Goal: Information Seeking & Learning: Learn about a topic

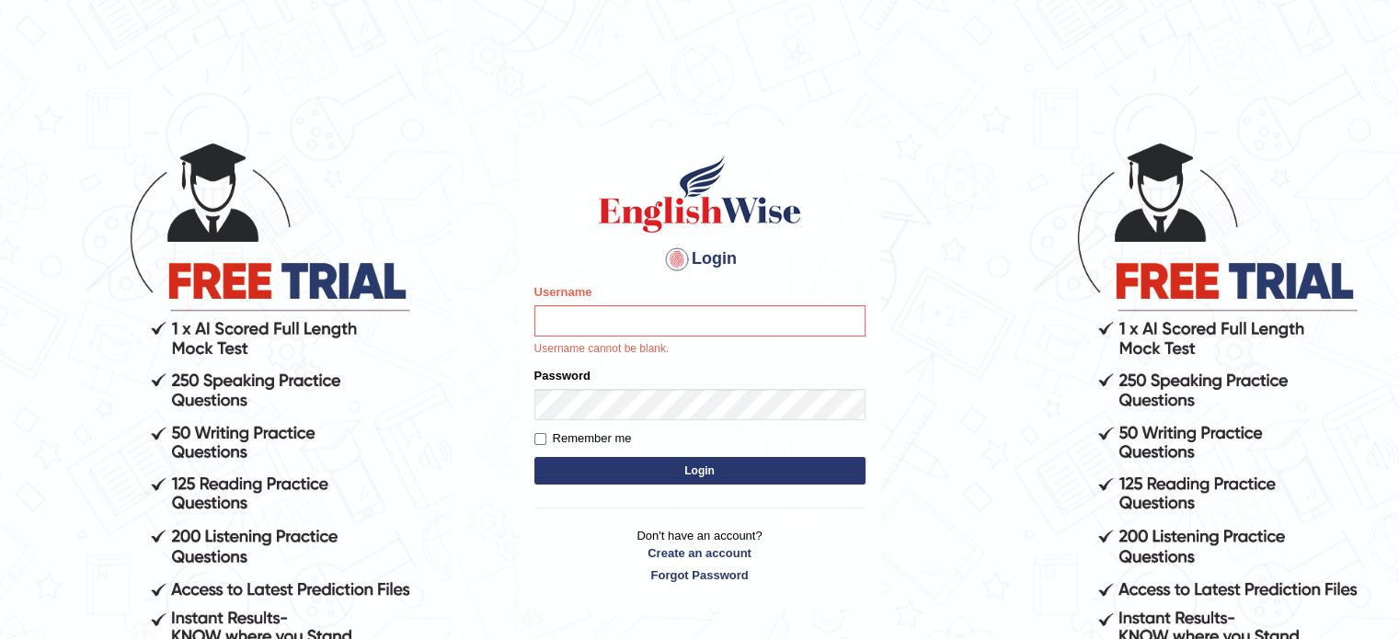
type input "EllenG"
click at [669, 472] on button "Login" at bounding box center [699, 471] width 331 height 28
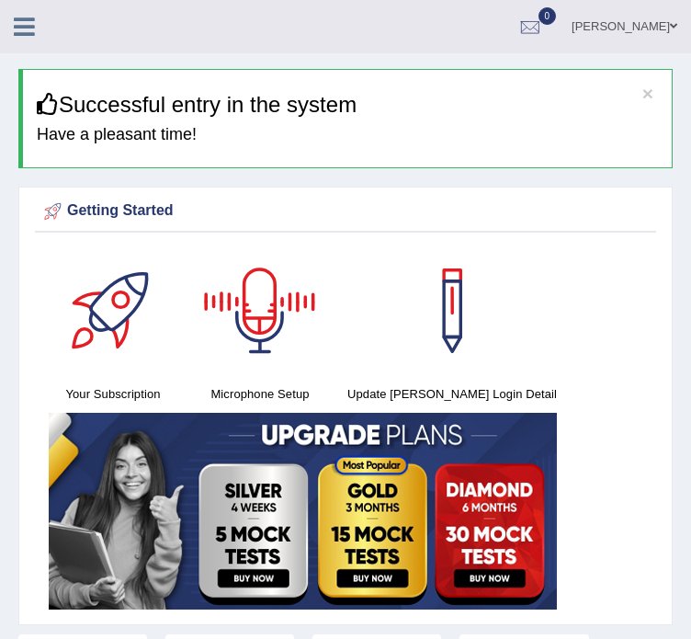
click at [29, 27] on icon at bounding box center [24, 27] width 21 height 24
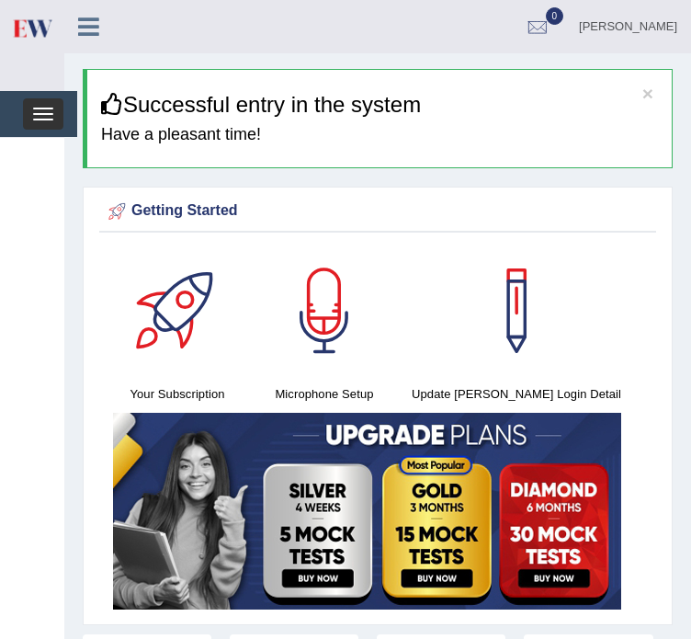
click at [55, 110] on button "Toggle navigation" at bounding box center [43, 113] width 40 height 31
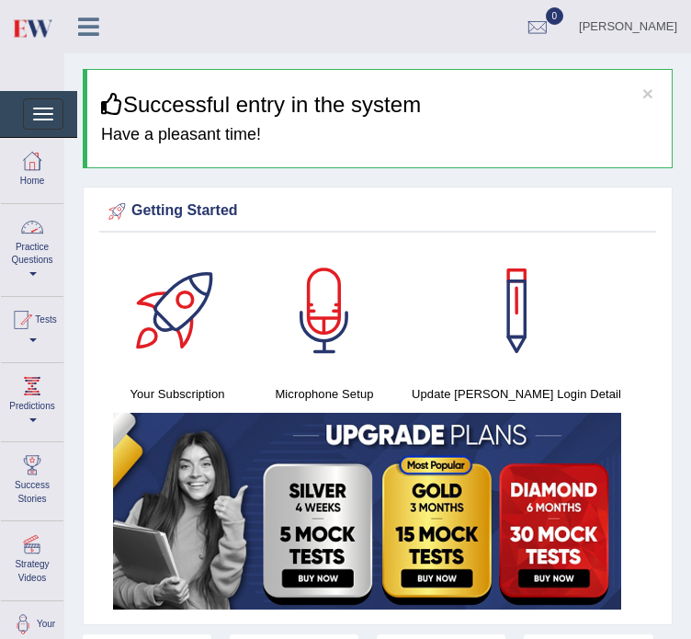
click at [33, 268] on link "Practice Questions" at bounding box center [32, 247] width 63 height 86
click at [40, 246] on link "Practice Questions" at bounding box center [30, 247] width 58 height 86
click at [39, 251] on link "Practice Questions" at bounding box center [32, 247] width 63 height 86
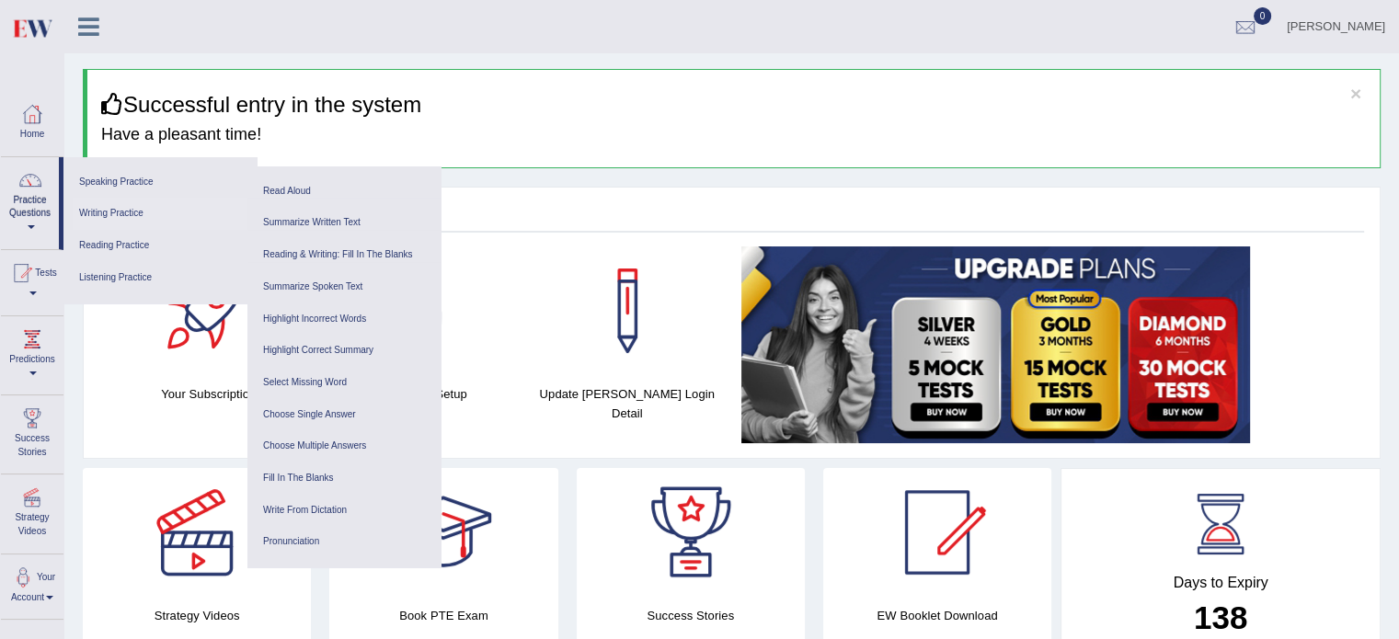
click at [129, 212] on link "Writing Practice" at bounding box center [160, 214] width 175 height 32
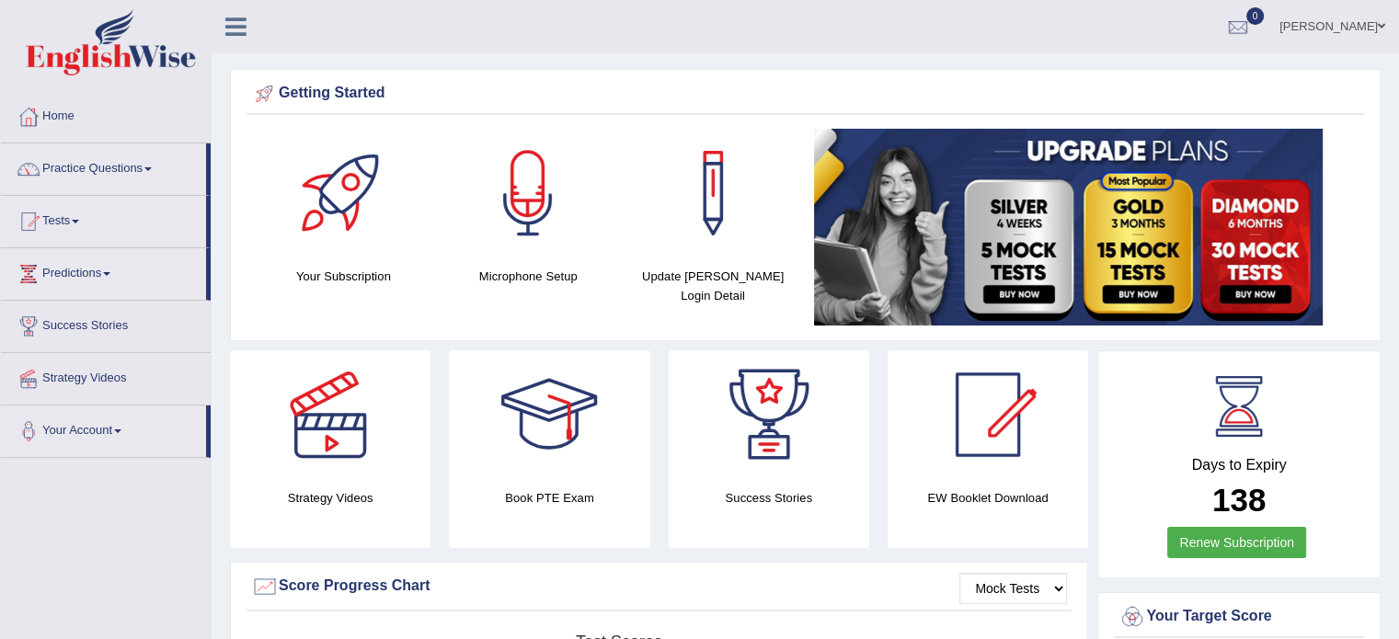
click at [105, 174] on link "Practice Questions" at bounding box center [103, 166] width 205 height 46
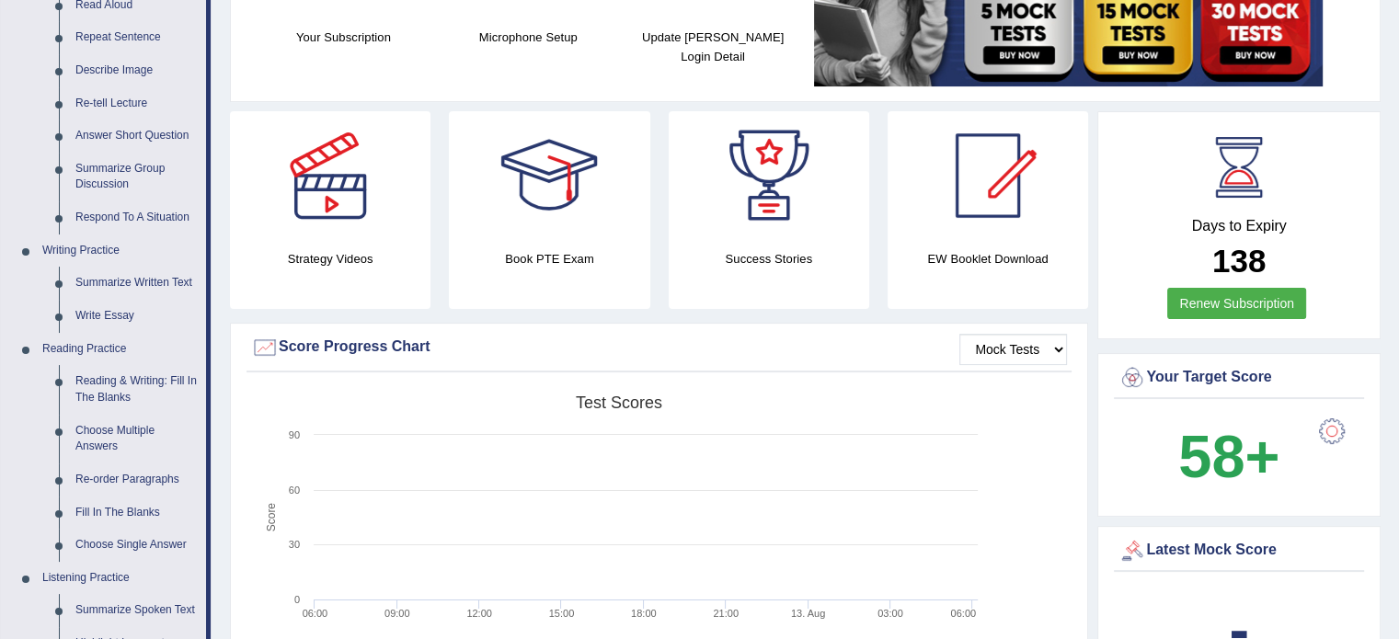
scroll to position [276, 0]
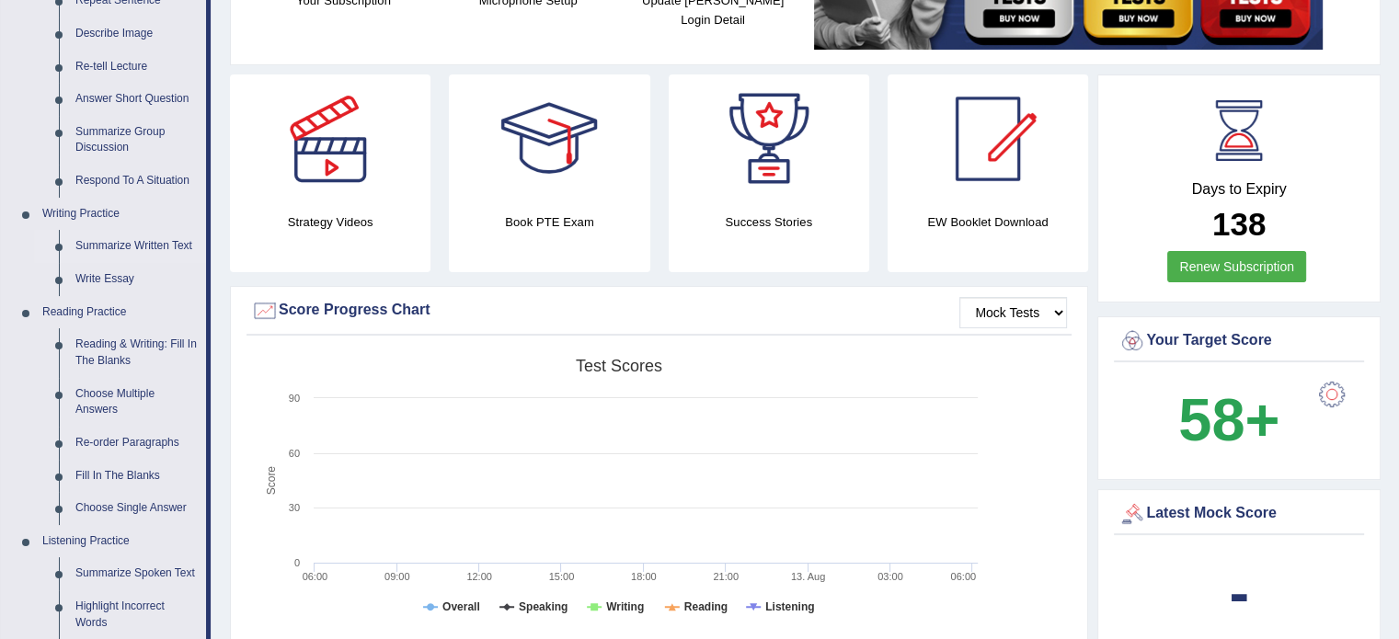
click at [96, 244] on link "Summarize Written Text" at bounding box center [136, 246] width 139 height 33
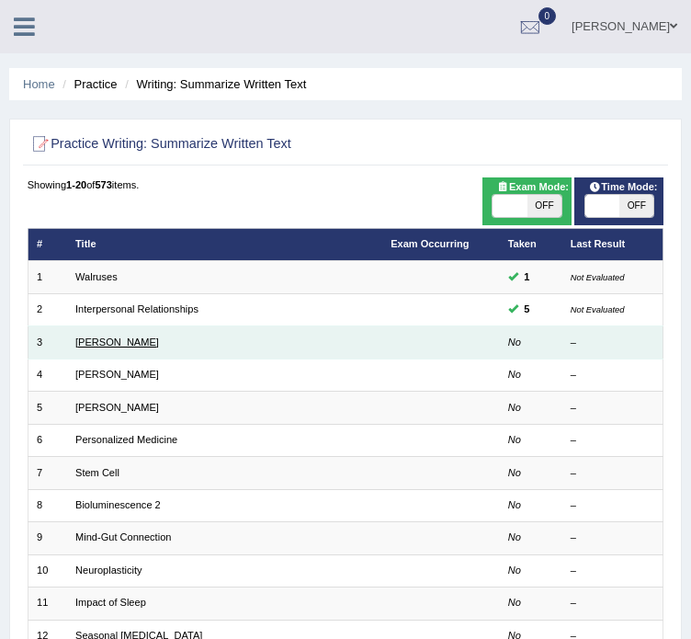
click at [98, 346] on link "Rosalid Franklin" at bounding box center [117, 342] width 84 height 11
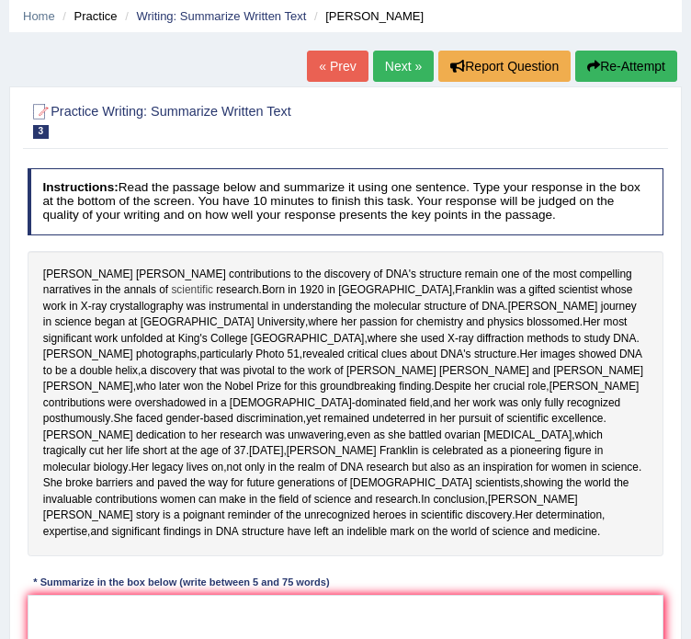
scroll to position [184, 0]
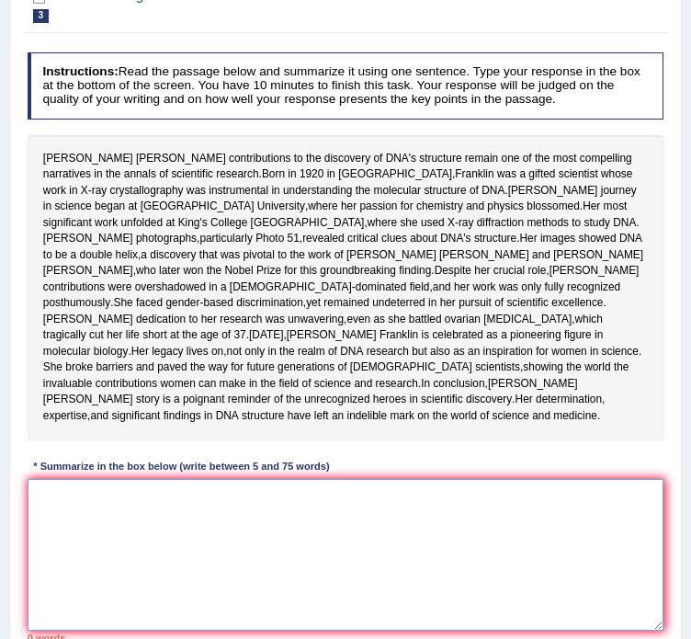
click at [217, 603] on textarea at bounding box center [346, 555] width 637 height 152
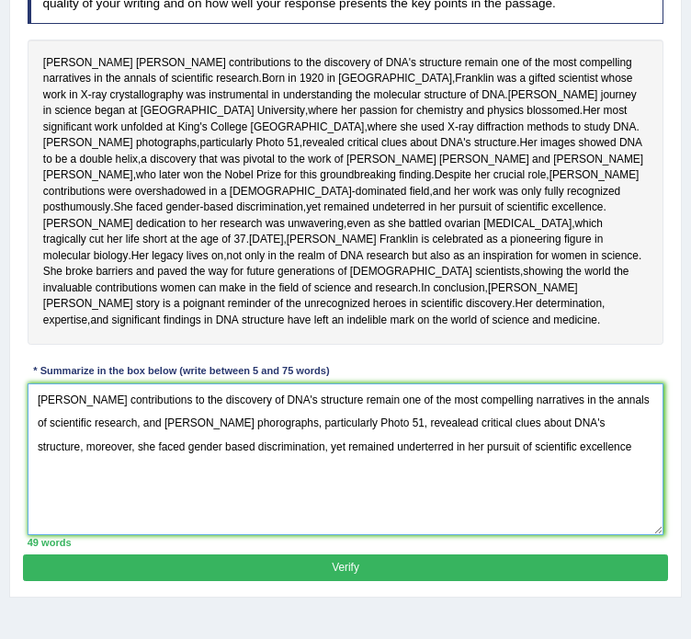
scroll to position [309, 0]
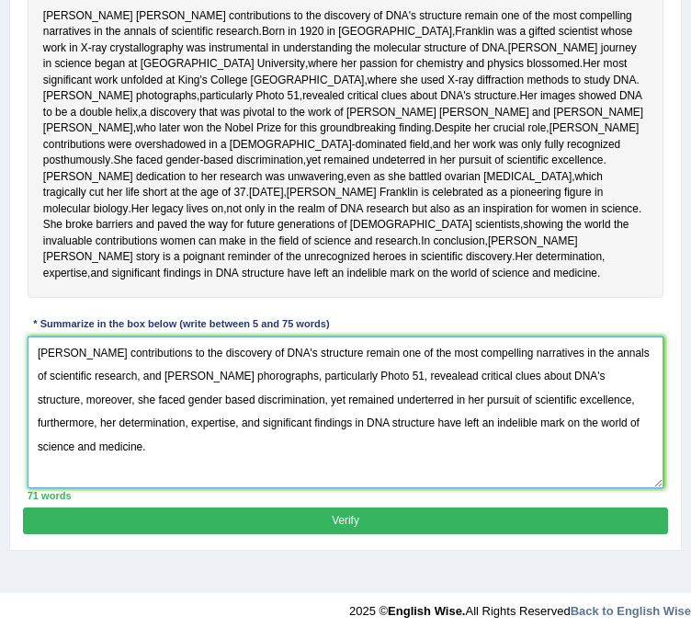
type textarea "[PERSON_NAME] contributions to the discovery of DNA's structure remain one of t…"
click at [362, 529] on button "Verify" at bounding box center [345, 521] width 645 height 27
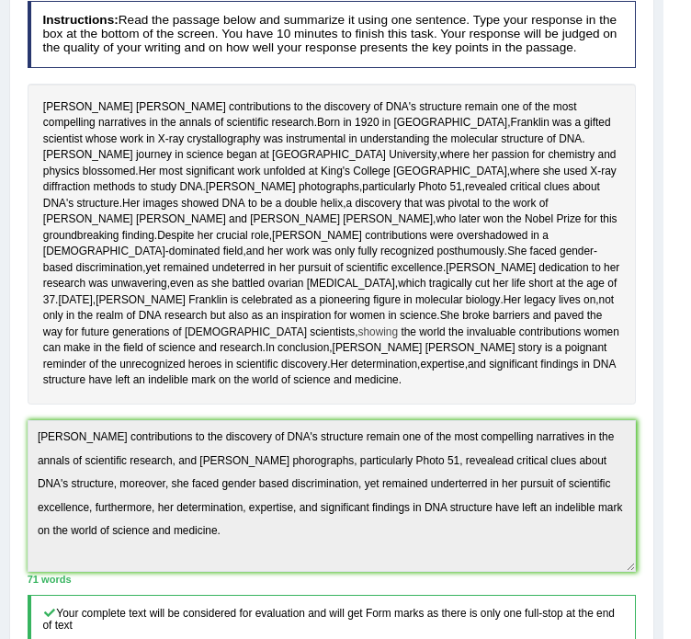
scroll to position [40, 0]
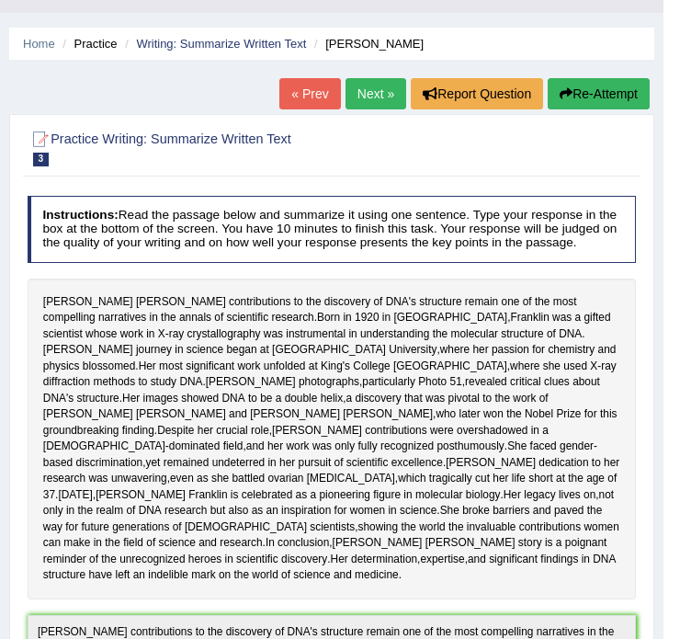
click at [563, 98] on button "Re-Attempt" at bounding box center [599, 93] width 102 height 31
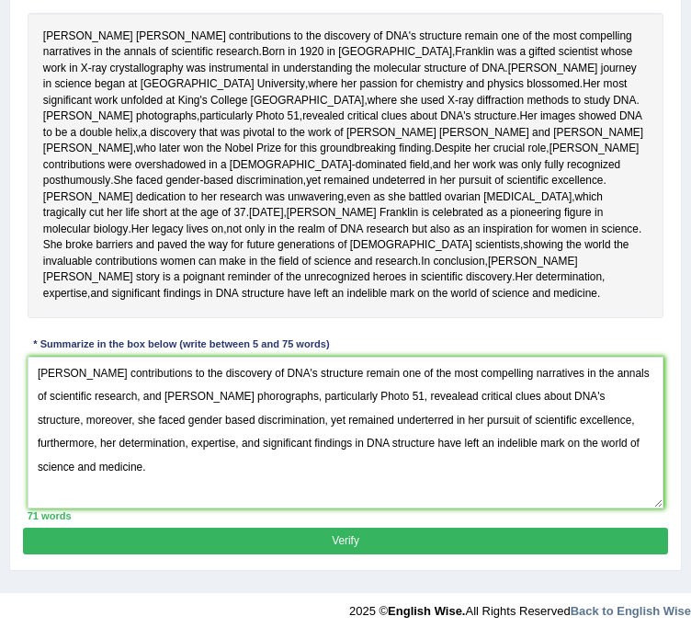
scroll to position [367, 0]
click at [235, 488] on textarea "[PERSON_NAME] contributions to the discovery of DNA's structure remain one of t…" at bounding box center [346, 433] width 637 height 152
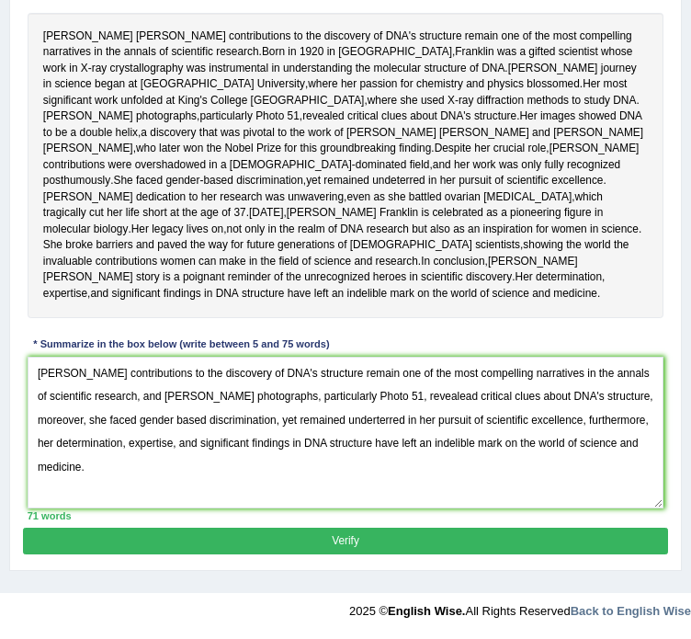
click at [428, 496] on textarea "Rosalind Franklin's contributions to the discovery of DNA's structure remain on…" at bounding box center [346, 433] width 637 height 152
drag, startPoint x: 427, startPoint y: 483, endPoint x: 387, endPoint y: 485, distance: 39.6
click at [387, 485] on textarea "Rosalind Franklin's contributions to the discovery of DNA's structure remain on…" at bounding box center [346, 433] width 637 height 152
drag, startPoint x: 375, startPoint y: 510, endPoint x: 391, endPoint y: 506, distance: 16.3
click at [375, 508] on textarea "Rosalind Franklin's contributions to the discovery of DNA's structure remain on…" at bounding box center [346, 433] width 637 height 152
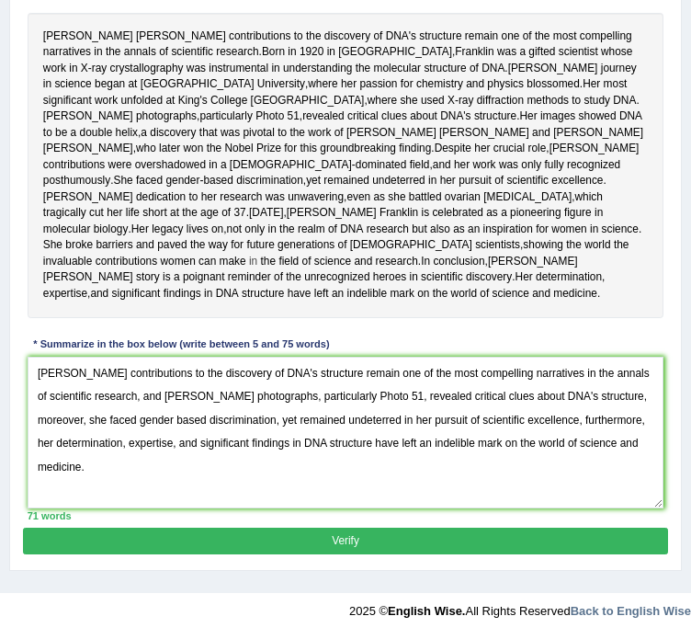
scroll to position [459, 0]
type textarea "Rosalind Franklin's contributions to the discovery of DNA's structure remain on…"
click at [375, 546] on button "Verify" at bounding box center [345, 541] width 645 height 27
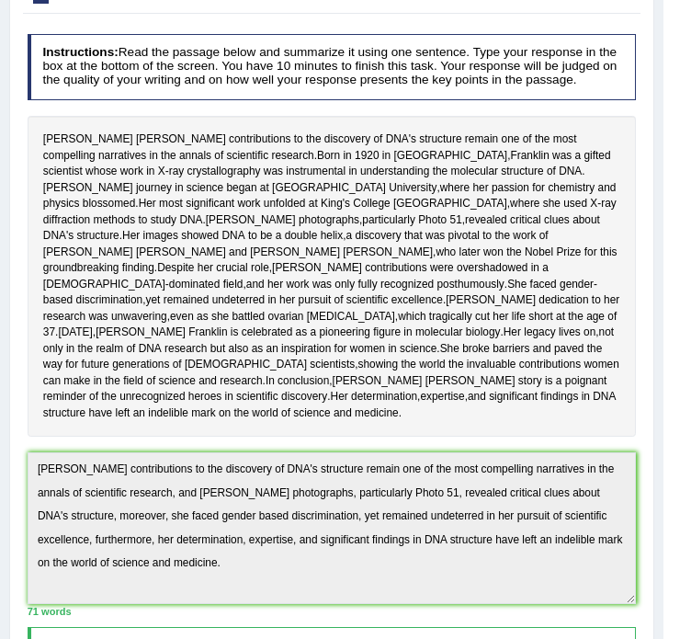
scroll to position [0, 0]
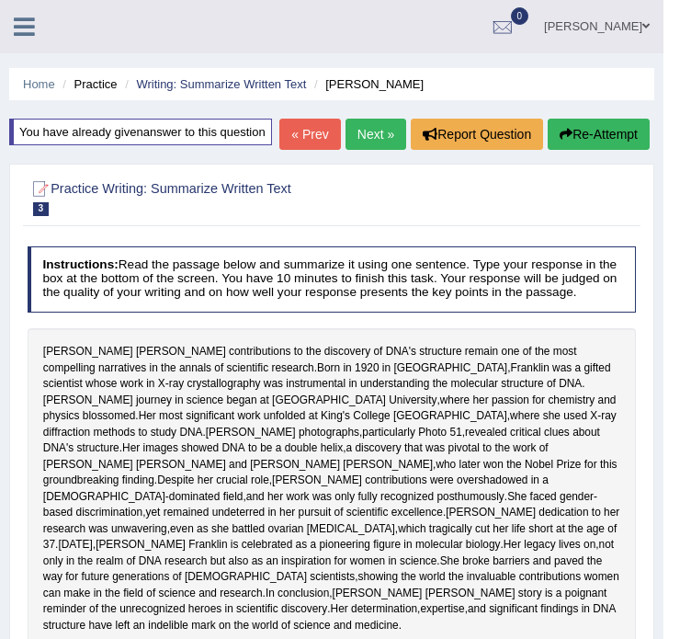
click at [594, 150] on button "Re-Attempt" at bounding box center [599, 134] width 102 height 31
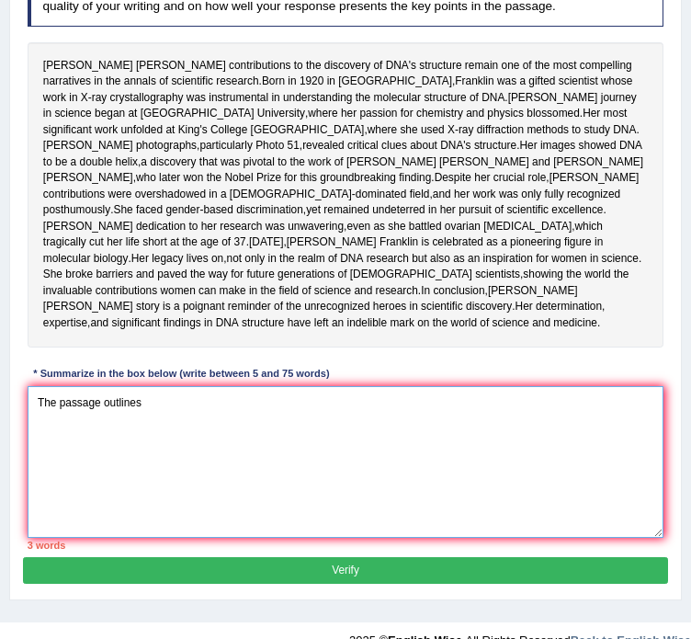
scroll to position [368, 0]
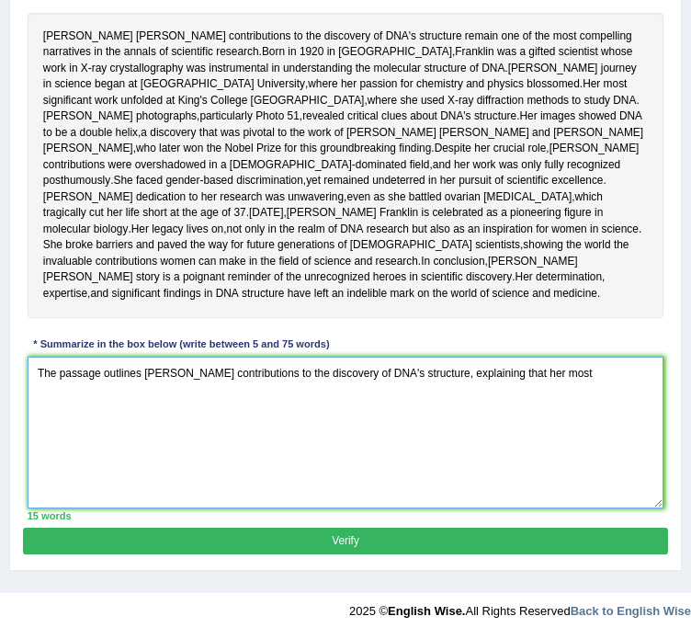
click at [519, 466] on textarea "The passage outlines Franklin's contributions to the discovery of DNA's structu…" at bounding box center [346, 433] width 637 height 152
drag, startPoint x: 521, startPoint y: 467, endPoint x: 508, endPoint y: 466, distance: 13.8
click at [508, 466] on textarea "The passage outlines Franklin's contributions to the discovery of DNA's structu…" at bounding box center [346, 433] width 637 height 152
click at [595, 469] on textarea "The passage outlines Franklin's contributions to the discovery of DNA's structu…" at bounding box center [346, 433] width 637 height 152
drag, startPoint x: 523, startPoint y: 466, endPoint x: 506, endPoint y: 462, distance: 18.1
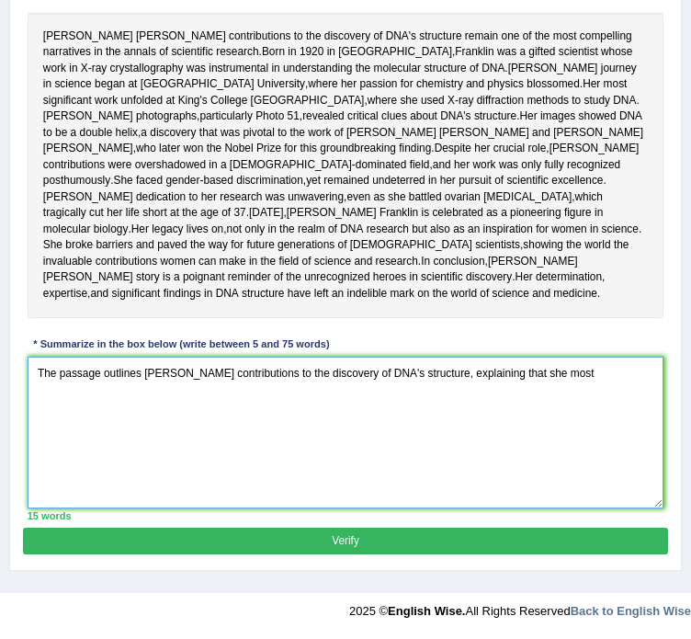
click at [506, 462] on textarea "The passage outlines Franklin's contributions to the discovery of DNA's structu…" at bounding box center [346, 433] width 637 height 152
click at [559, 466] on textarea "The passage outlines Franklin's contributions to the discovery of DNA's structu…" at bounding box center [346, 433] width 637 height 152
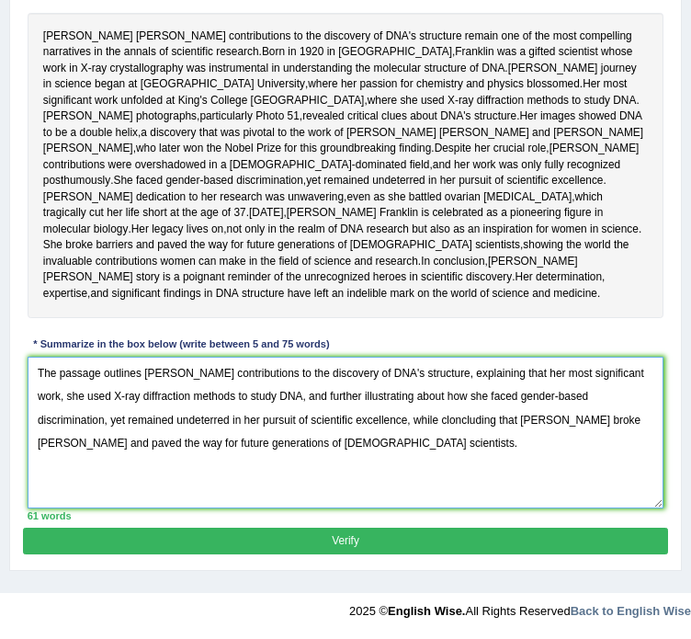
type textarea "The passage outlines [PERSON_NAME] contributions to the discovery of DNA's stru…"
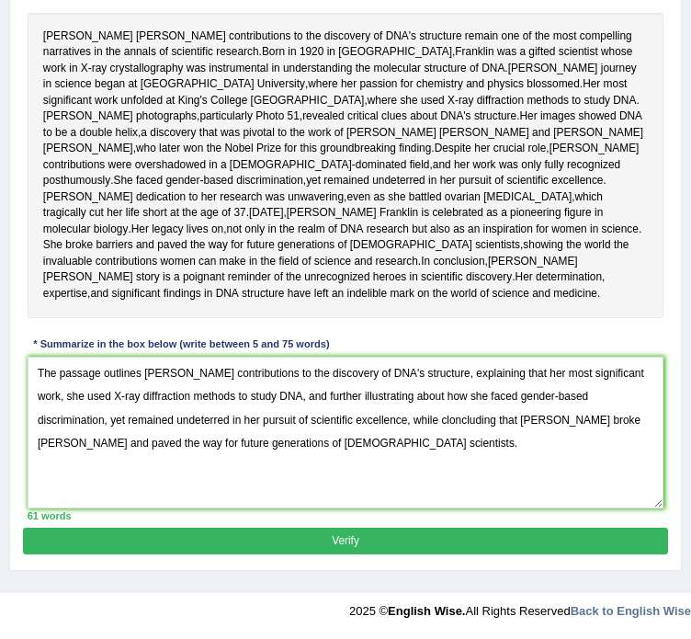
click at [309, 549] on button "Verify" at bounding box center [345, 541] width 645 height 27
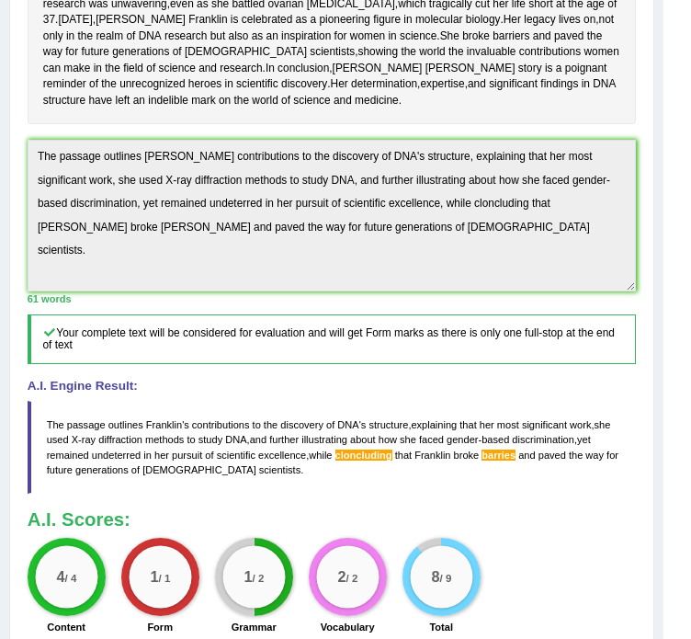
scroll to position [401, 0]
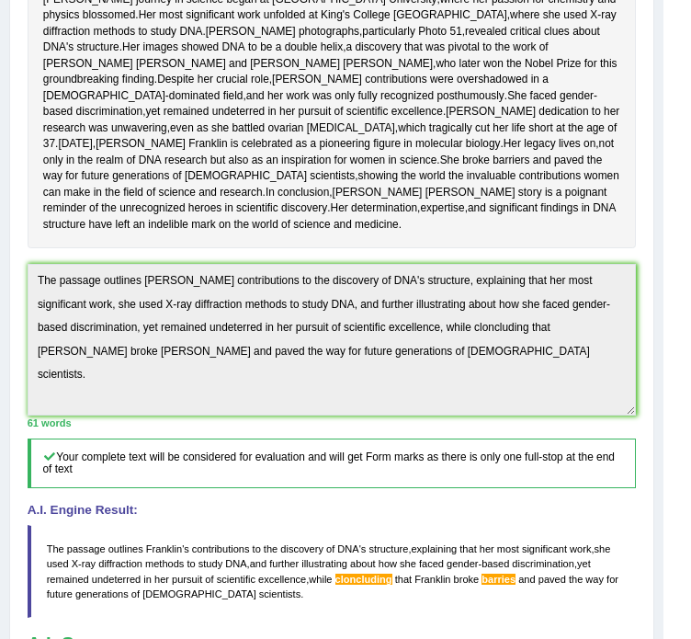
click at [23, 394] on div "Instructions: Read the passage below and summarize it using one sentence. Type …" at bounding box center [331, 302] width 617 height 931
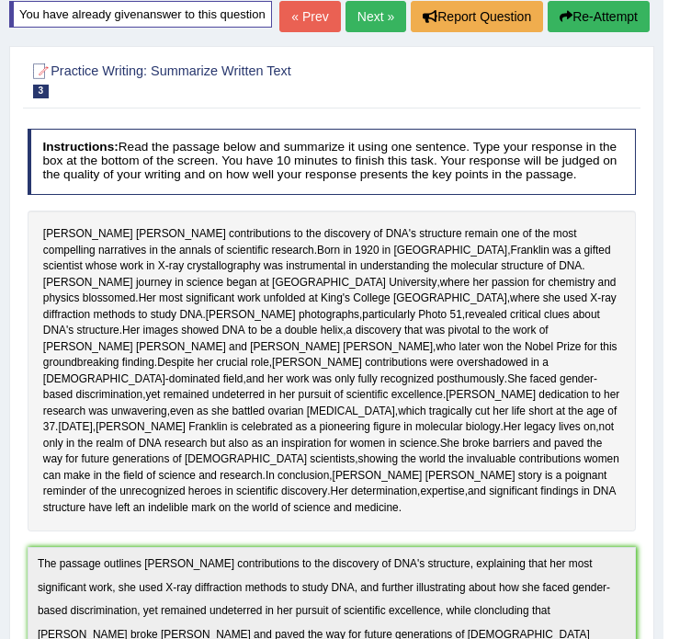
scroll to position [33, 0]
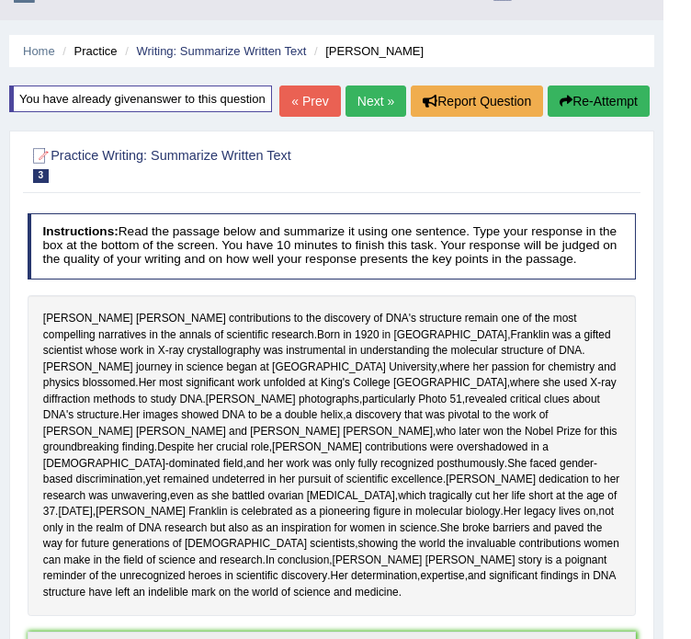
click at [631, 117] on button "Re-Attempt" at bounding box center [599, 101] width 102 height 31
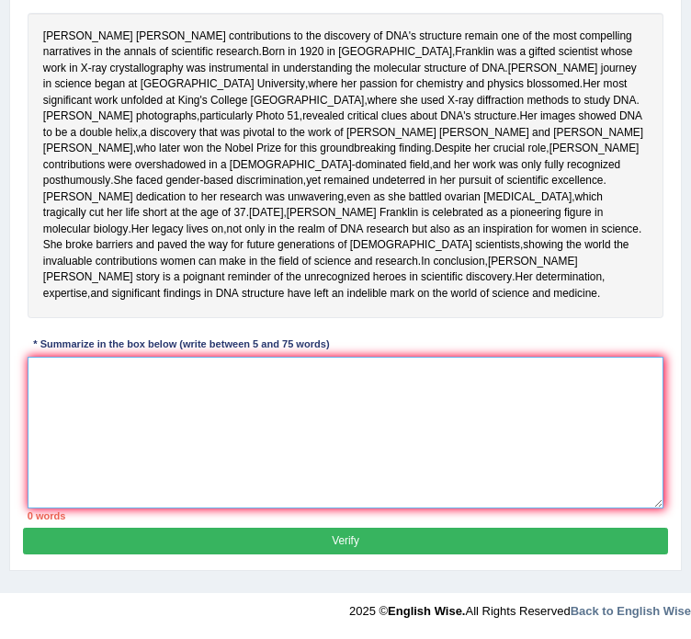
scroll to position [459, 0]
click at [290, 393] on textarea at bounding box center [346, 433] width 637 height 152
paste textarea "The passage outlines [PERSON_NAME] contributions to the discovery of DNA's stru…"
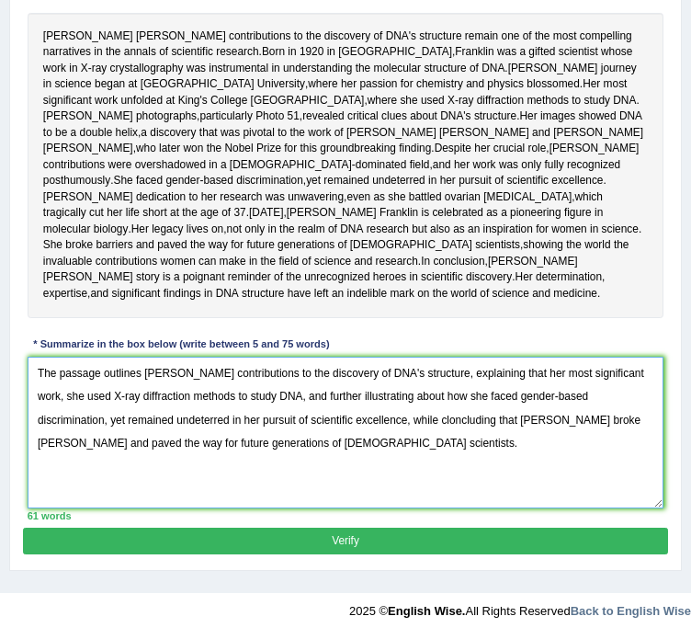
click at [531, 426] on textarea "The passage outlines [PERSON_NAME] contributions to the discovery of DNA's stru…" at bounding box center [346, 433] width 637 height 152
click at [360, 420] on textarea "The passage outlines [PERSON_NAME] contributions to the discovery of DNA's stru…" at bounding box center [346, 433] width 637 height 152
type textarea "The passage outlines [PERSON_NAME] contributions to the discovery of DNA's stru…"
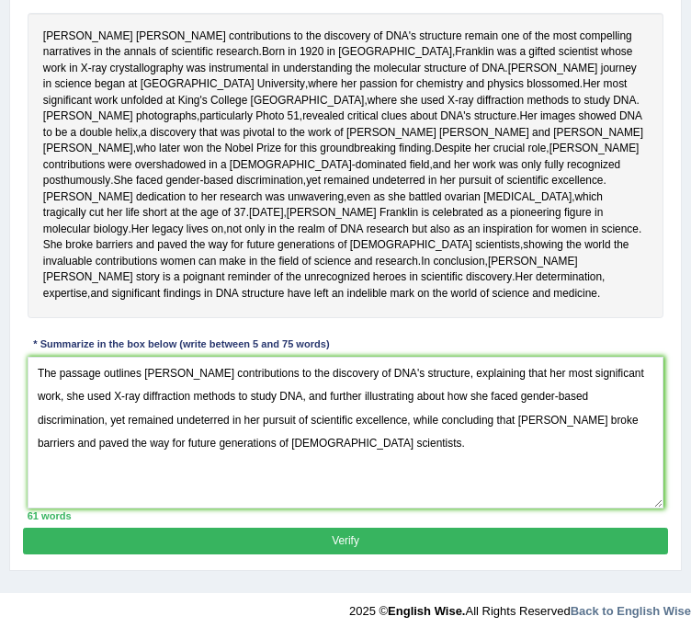
click at [359, 545] on button "Verify" at bounding box center [345, 541] width 645 height 27
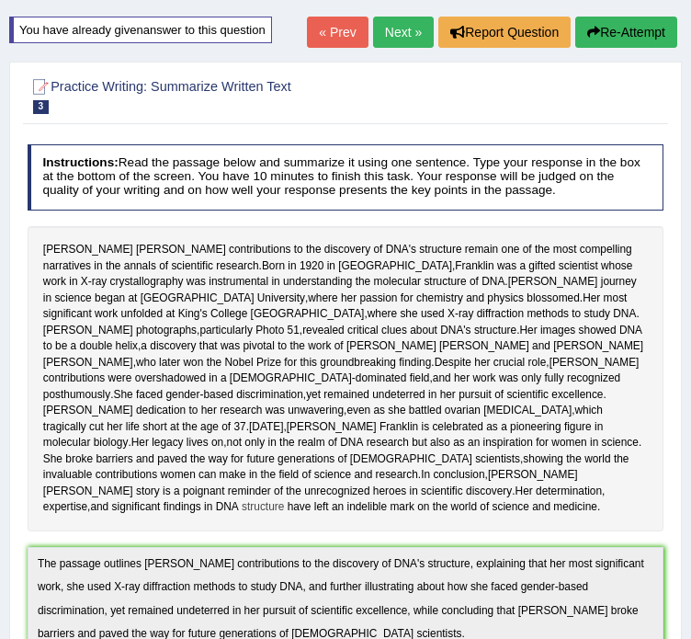
scroll to position [0, 0]
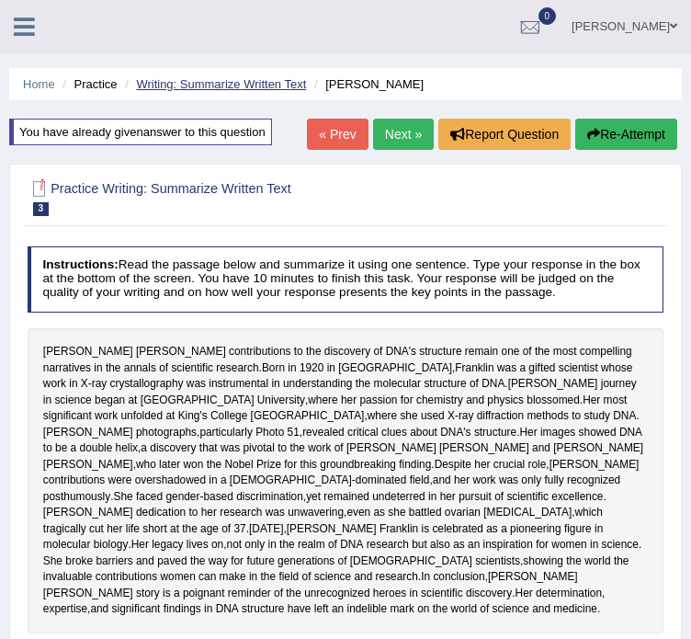
click at [171, 86] on link "Writing: Summarize Written Text" at bounding box center [221, 84] width 170 height 14
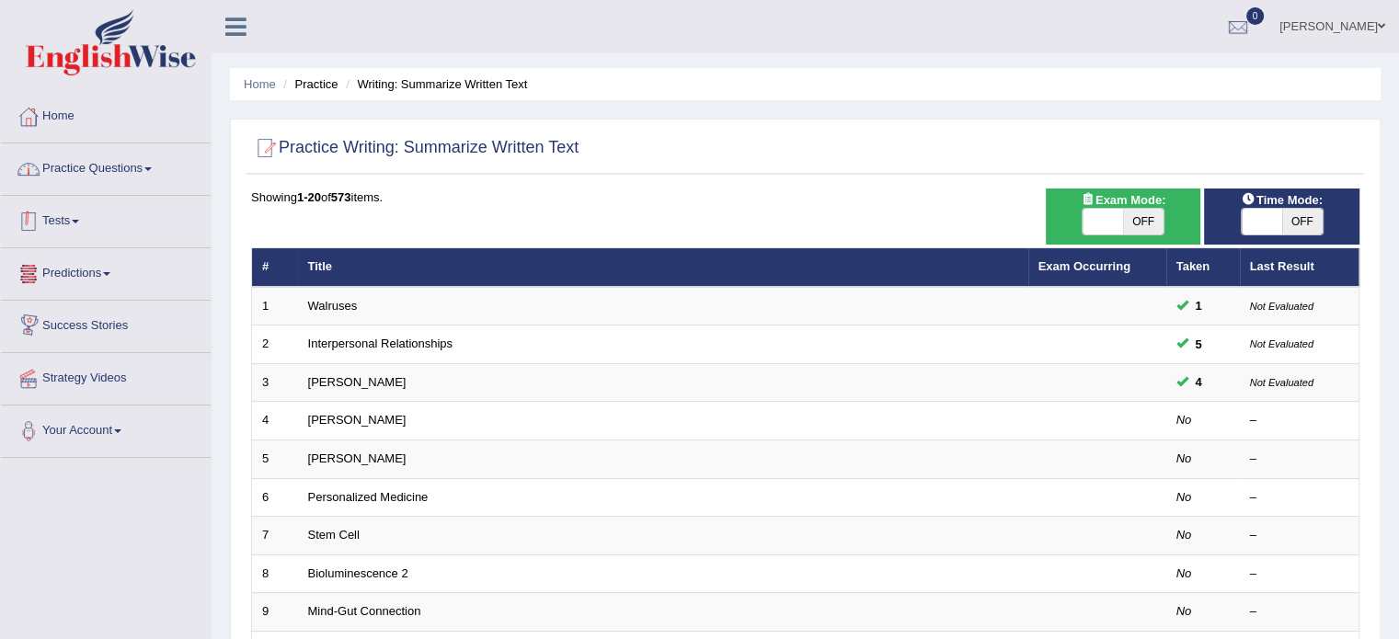
click at [105, 158] on link "Practice Questions" at bounding box center [106, 166] width 210 height 46
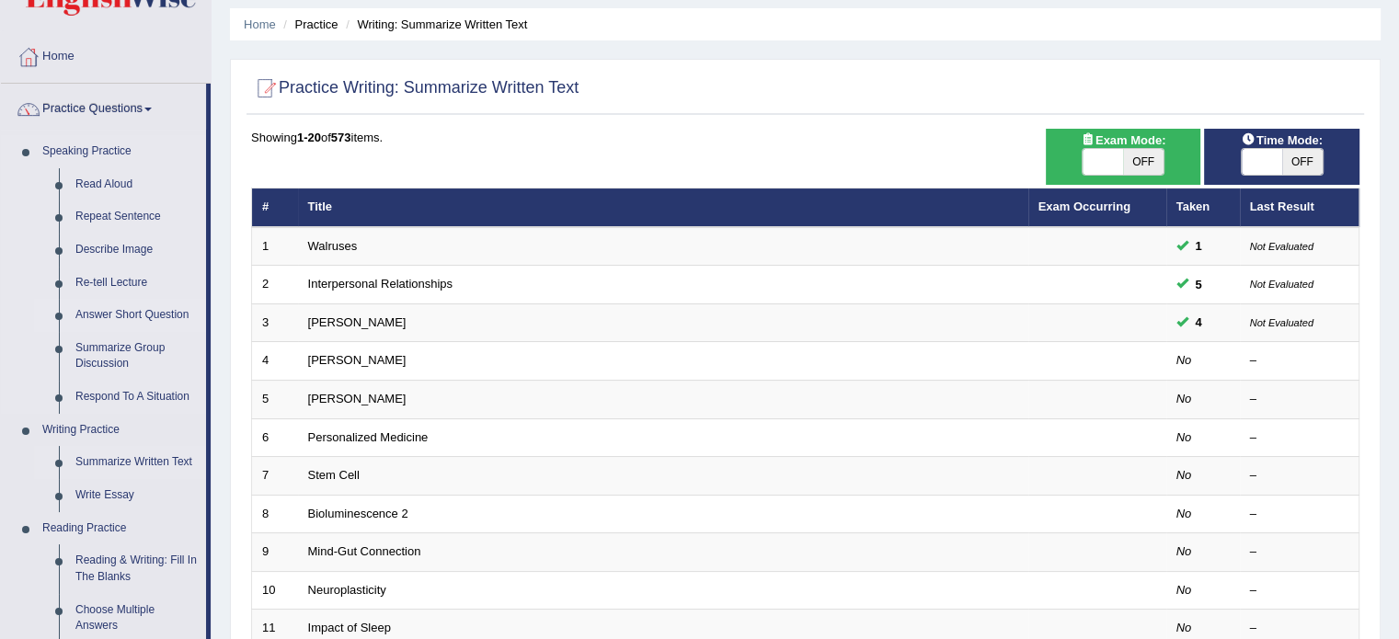
scroll to position [92, 0]
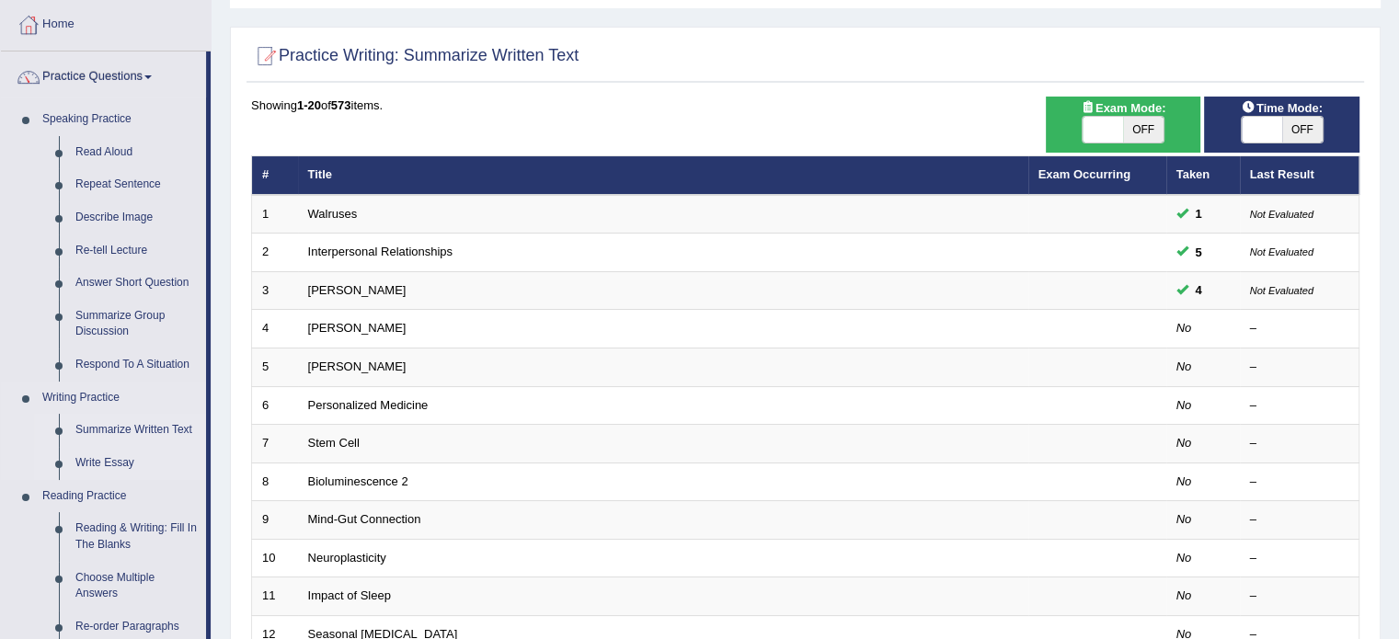
click at [119, 451] on link "Write Essay" at bounding box center [136, 463] width 139 height 33
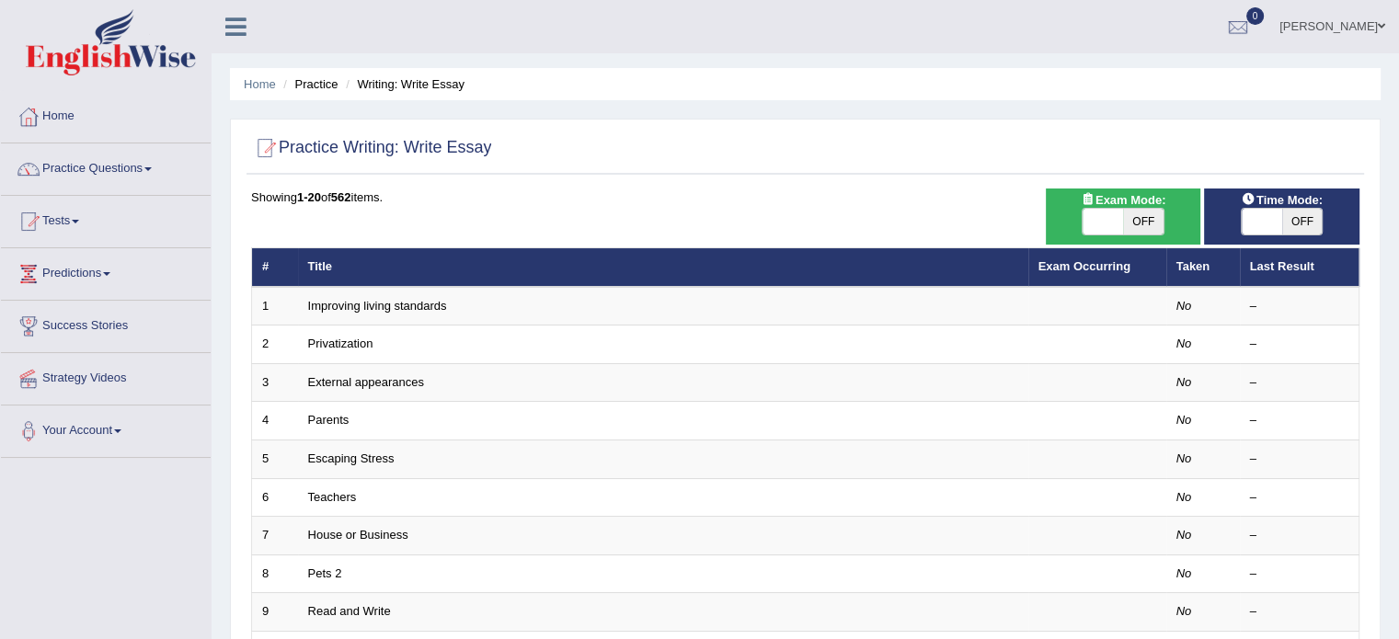
click at [1308, 225] on span "OFF" at bounding box center [1302, 222] width 40 height 26
checkbox input "true"
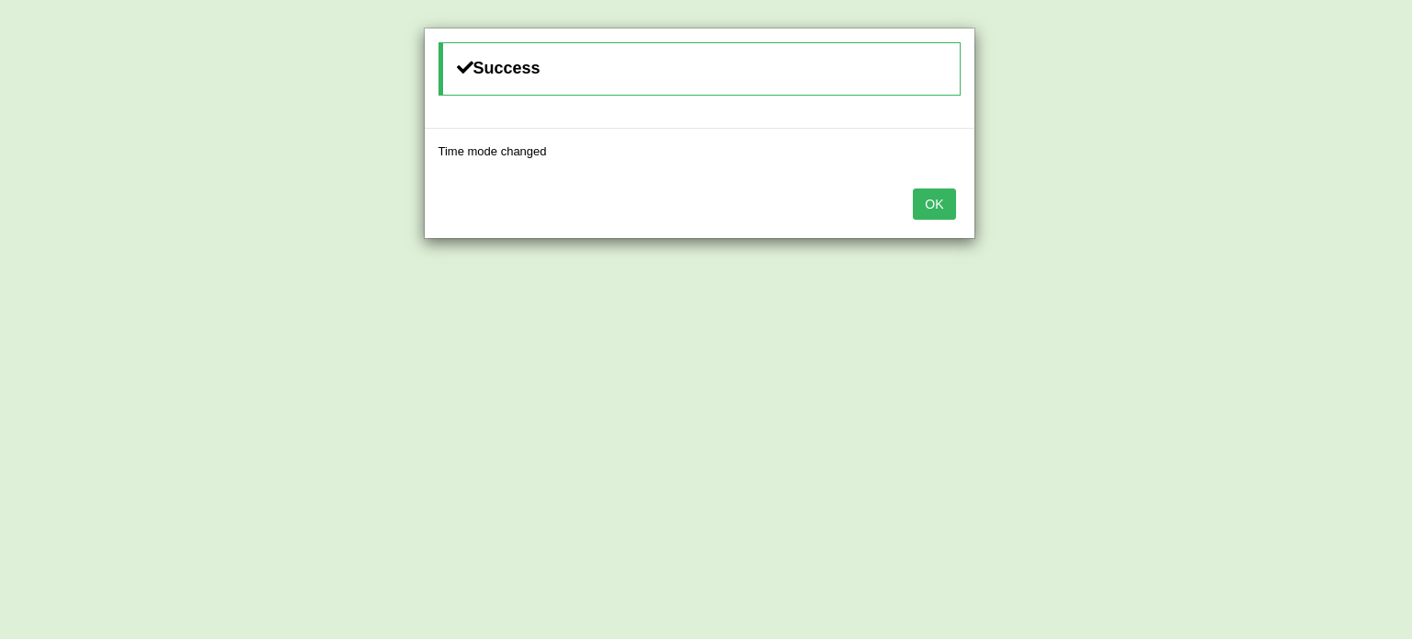
click at [916, 195] on button "OK" at bounding box center [934, 204] width 42 height 31
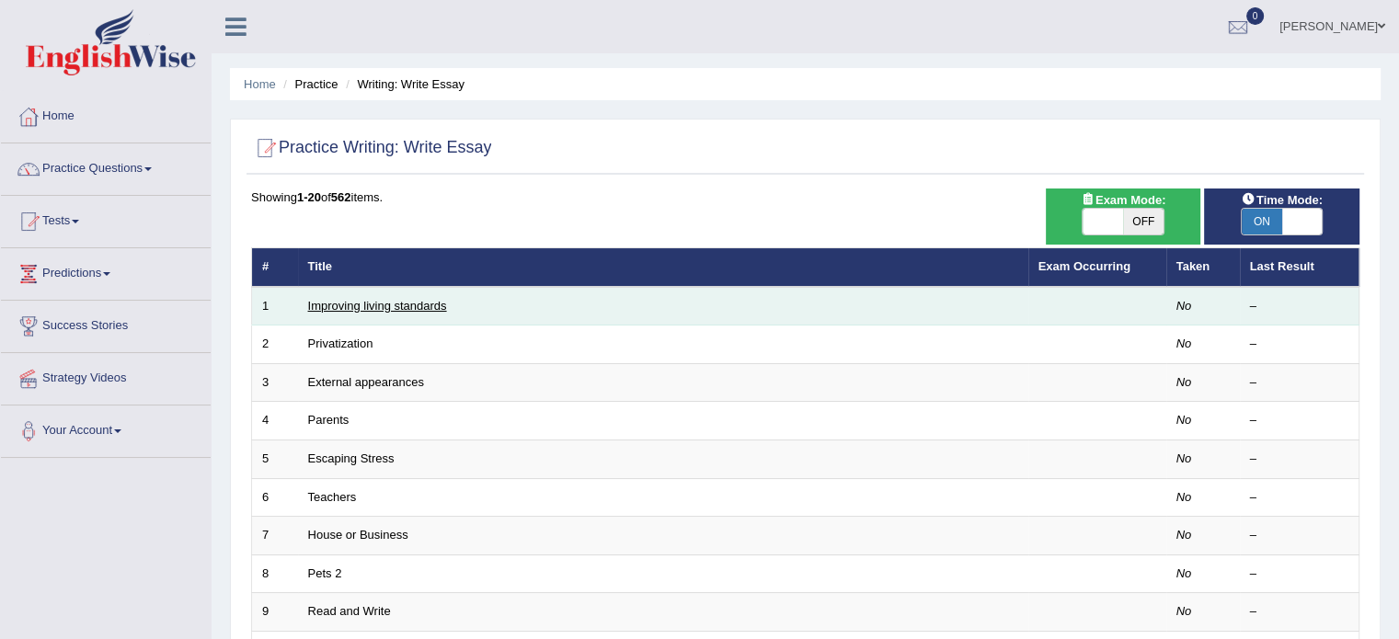
click at [394, 303] on link "Improving living standards" at bounding box center [377, 306] width 139 height 14
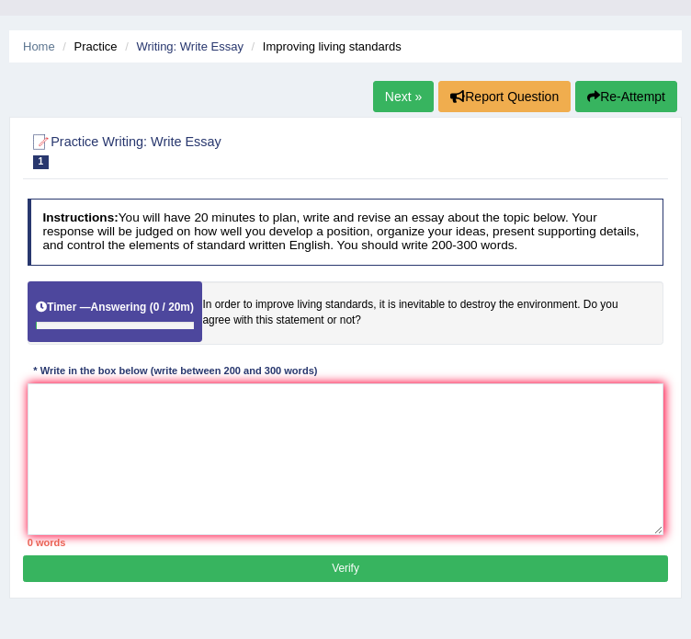
scroll to position [92, 0]
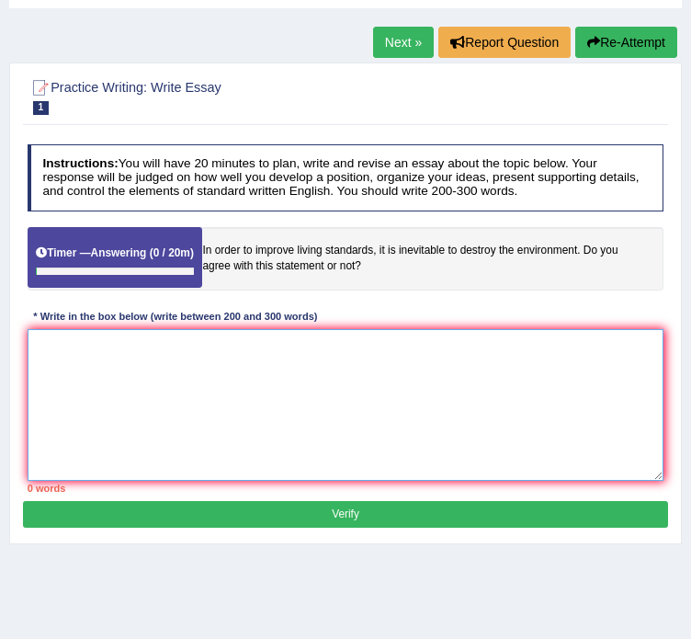
click at [317, 384] on textarea at bounding box center [346, 405] width 637 height 152
click at [485, 383] on textarea at bounding box center [346, 405] width 637 height 152
click at [316, 386] on textarea at bounding box center [346, 405] width 637 height 152
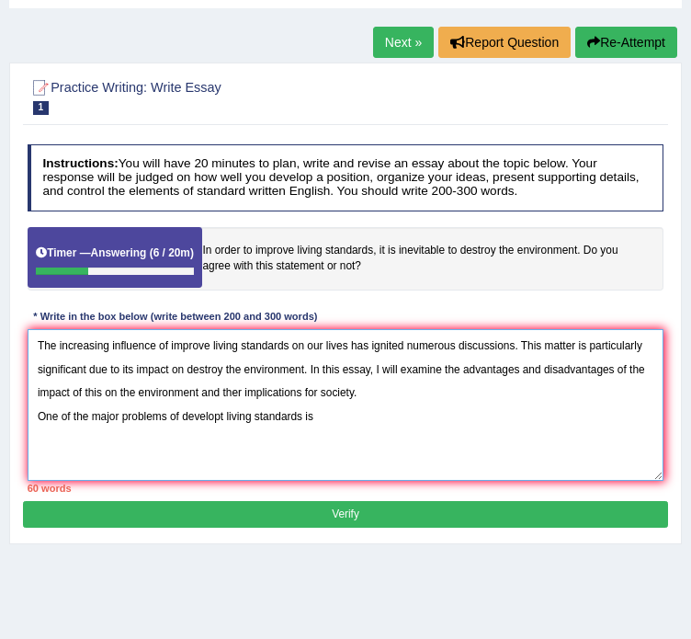
drag, startPoint x: 187, startPoint y: 415, endPoint x: 201, endPoint y: 422, distance: 16.4
click at [201, 422] on textarea "The increasing influence of improve living standards on our lives has ignited n…" at bounding box center [346, 405] width 637 height 152
click at [342, 424] on textarea "The increasing influence of improve living standards on our lives has ignited n…" at bounding box center [346, 405] width 637 height 152
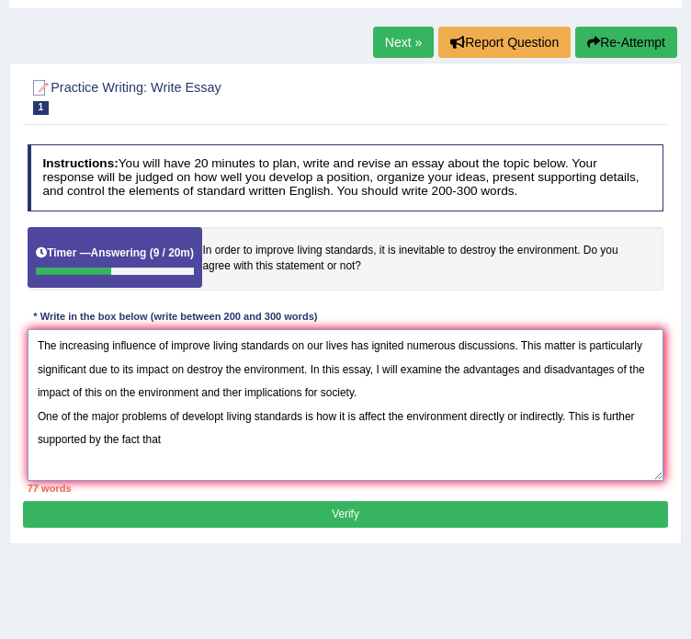
scroll to position [0, 0]
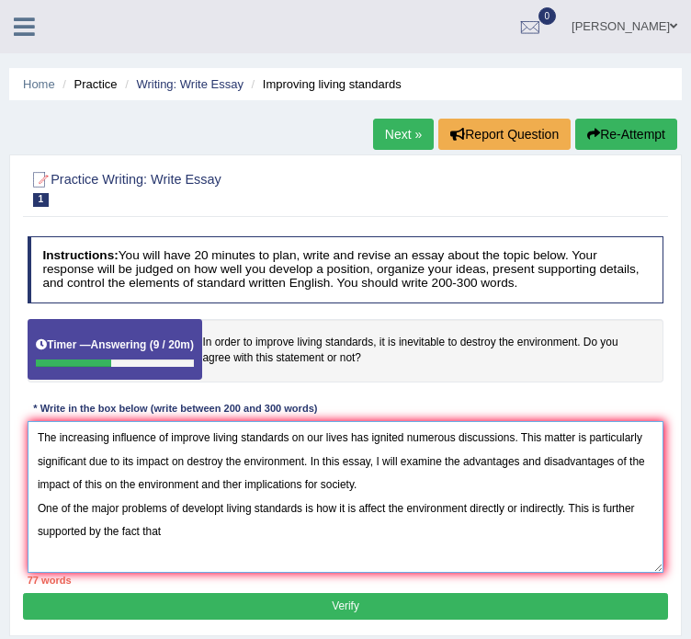
click at [214, 533] on textarea "The increasing influence of improve living standards on our lives has ignited n…" at bounding box center [346, 497] width 637 height 152
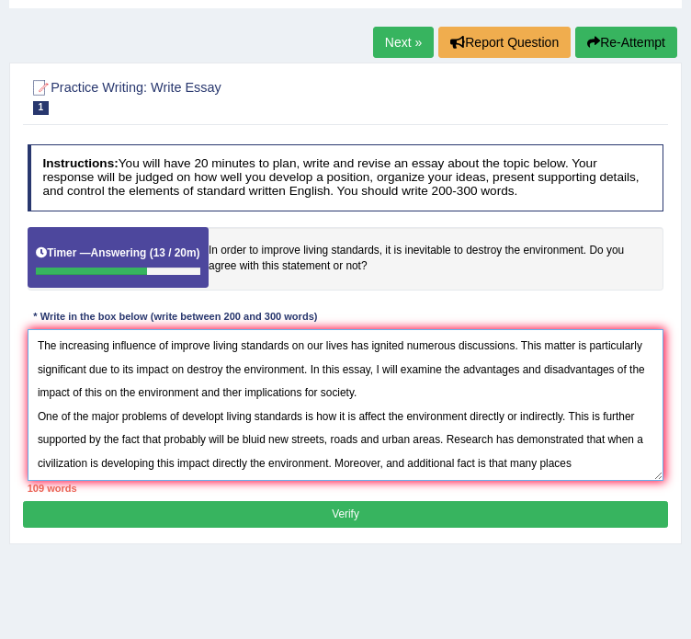
click at [596, 455] on textarea "The increasing influence of improve living standards on our lives has ignited n…" at bounding box center [346, 405] width 637 height 152
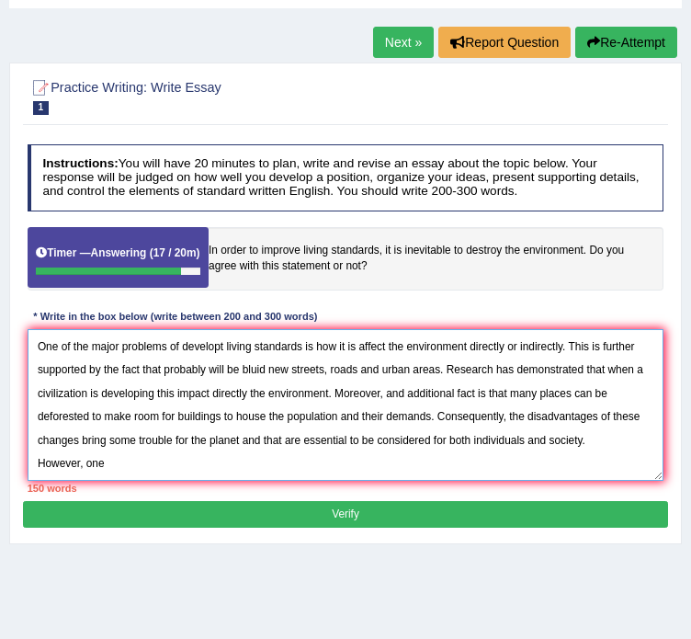
scroll to position [83, 0]
drag, startPoint x: 103, startPoint y: 466, endPoint x: 90, endPoint y: 463, distance: 13.2
click at [88, 463] on textarea "The increasing influence of improve living standards on our lives has ignited n…" at bounding box center [346, 405] width 637 height 152
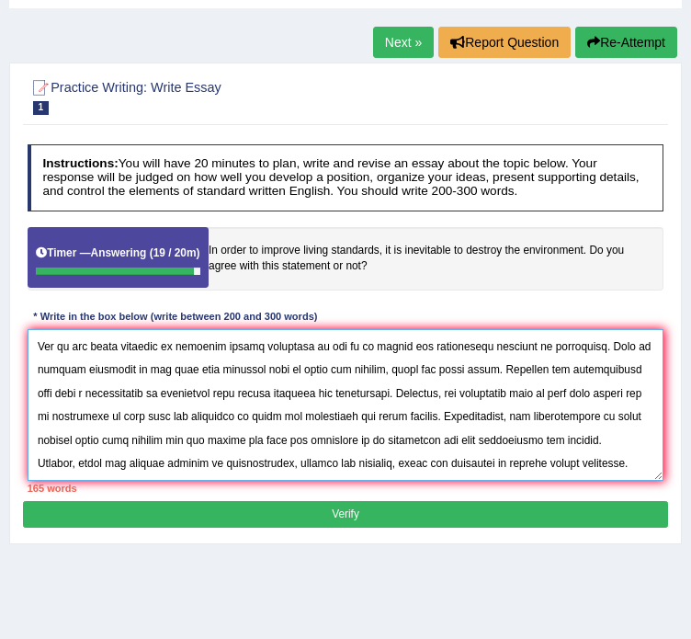
scroll to position [97, 0]
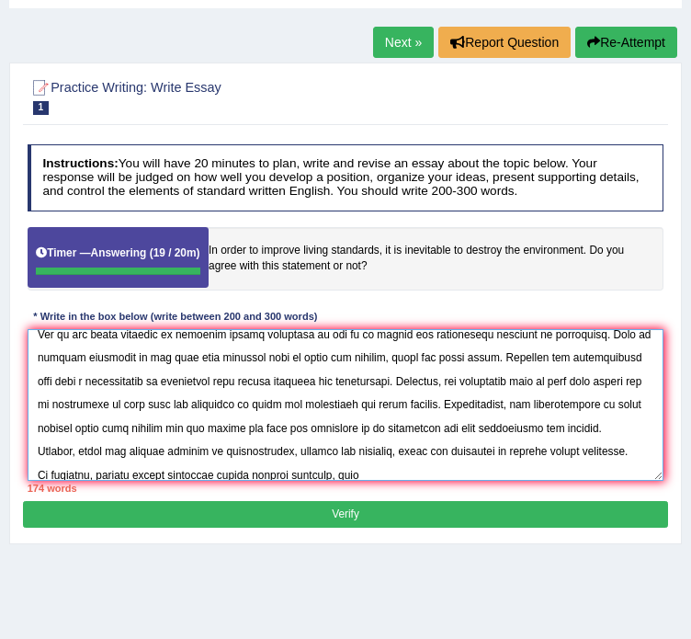
type textarea "The increasing influence of improve living standards on our lives has ignited n…"
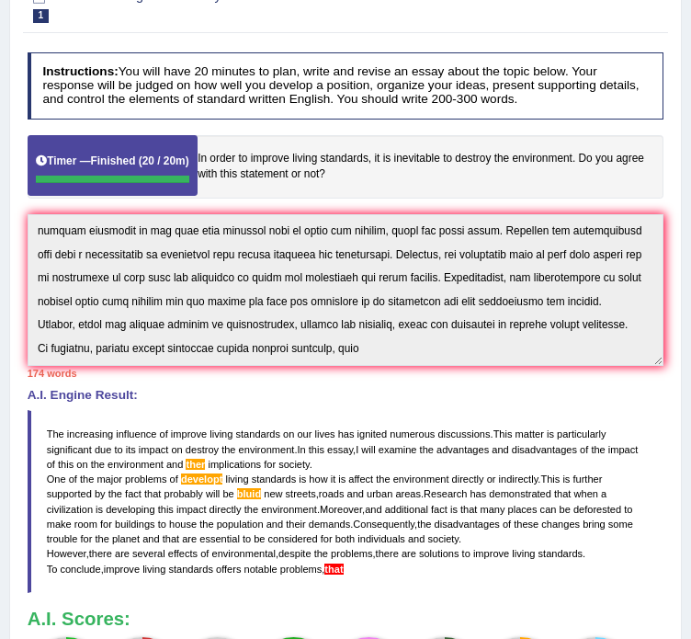
scroll to position [276, 0]
